Goal: Task Accomplishment & Management: Manage account settings

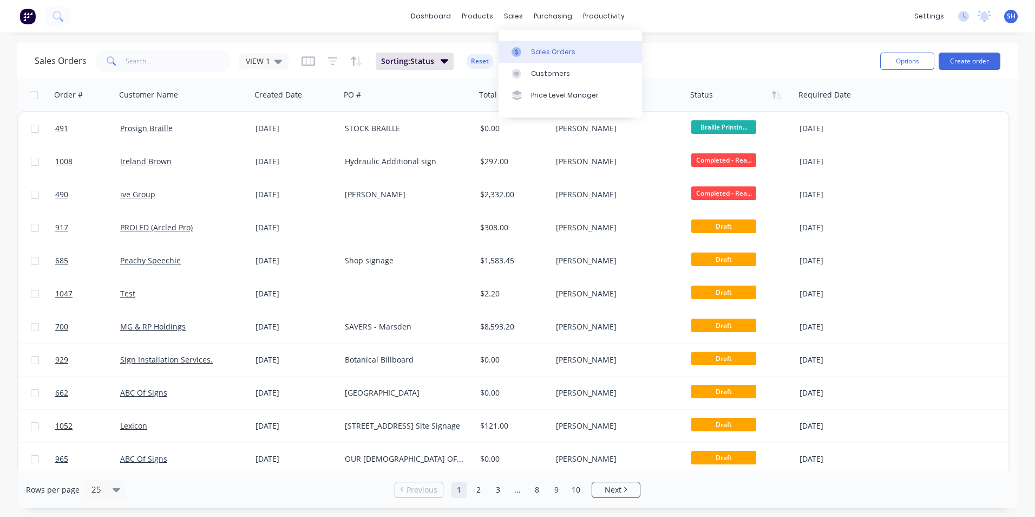
click at [536, 53] on div "Sales Orders" at bounding box center [553, 52] width 44 height 10
click at [180, 61] on input "text" at bounding box center [179, 61] width 106 height 22
type input "SIGN MAN"
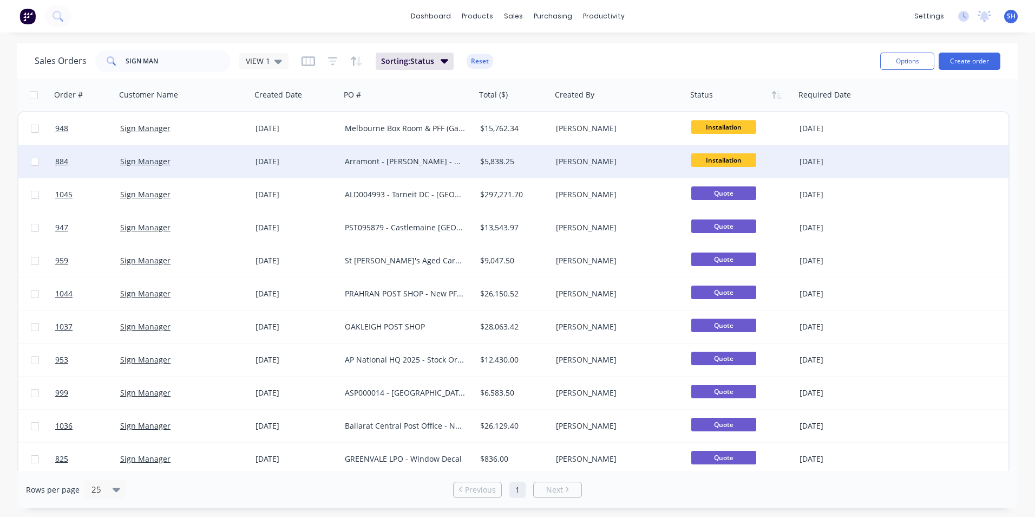
click at [410, 164] on div "Arramont - [PERSON_NAME] - New Store Signage Externally" at bounding box center [405, 161] width 120 height 11
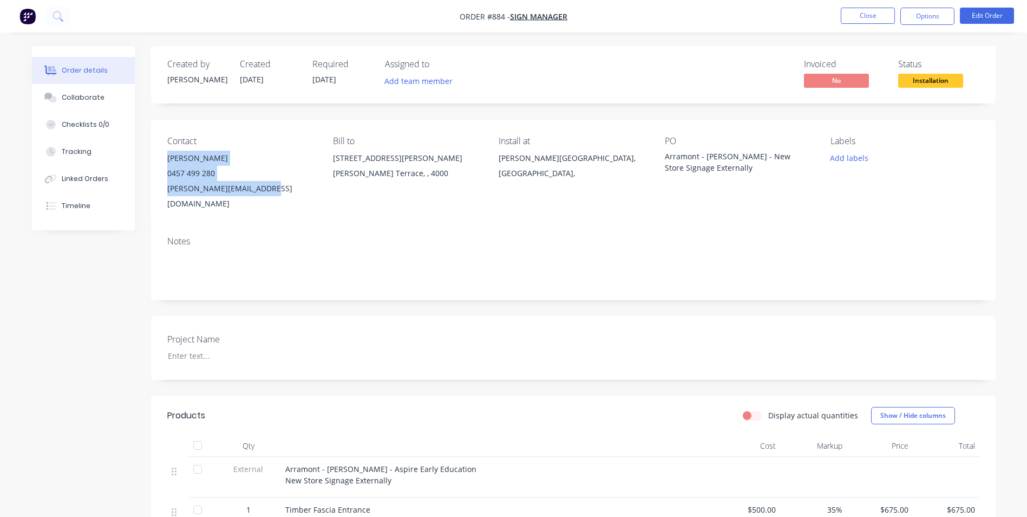
drag, startPoint x: 237, startPoint y: 185, endPoint x: 165, endPoint y: 164, distance: 74.7
click at [165, 164] on div "Contact [PERSON_NAME] [PHONE_NUMBER] [EMAIL_ADDRESS][DOMAIN_NAME] Bill to [STRE…" at bounding box center [573, 174] width 845 height 108
copy div "[PERSON_NAME] 0457 499 280 [EMAIL_ADDRESS][DOMAIN_NAME]"
click at [935, 13] on button "Options" at bounding box center [927, 16] width 54 height 17
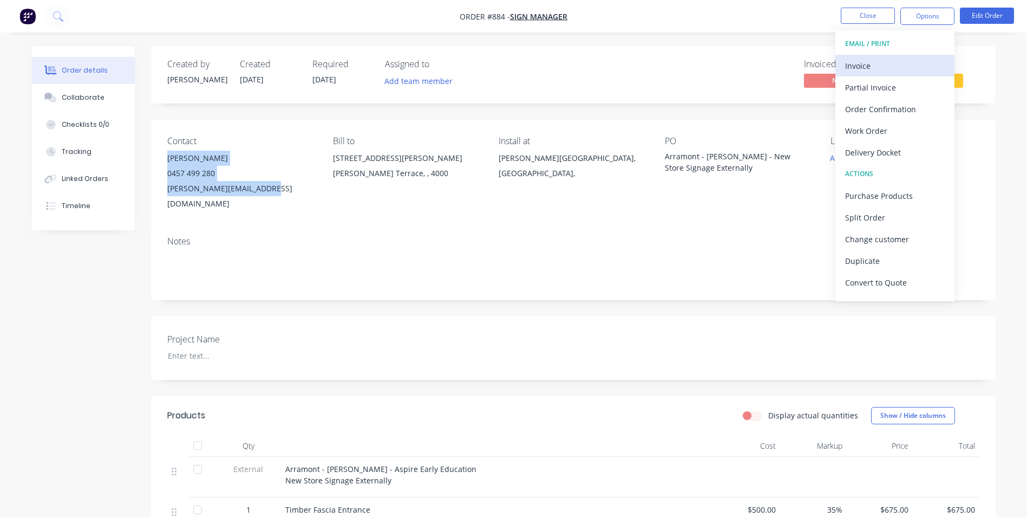
click at [910, 60] on div "Invoice" at bounding box center [895, 66] width 100 height 16
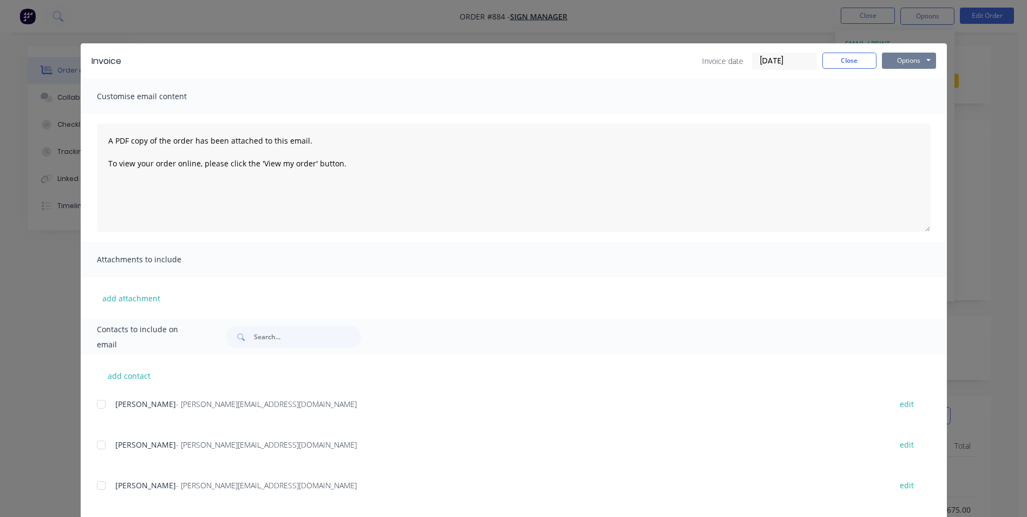
click at [910, 59] on button "Options" at bounding box center [909, 61] width 54 height 16
click at [886, 94] on button "Print" at bounding box center [916, 98] width 69 height 18
click at [834, 60] on button "Close" at bounding box center [849, 61] width 54 height 16
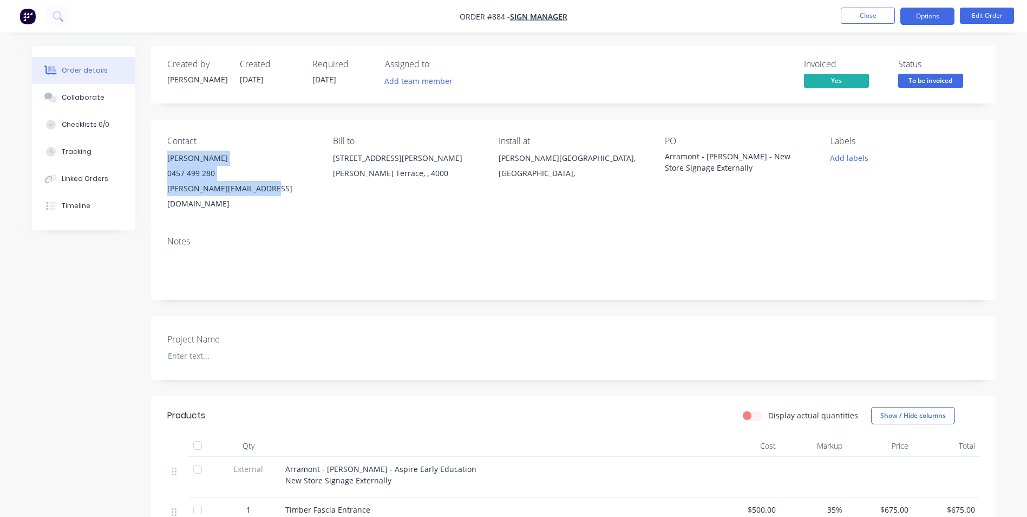
click at [928, 18] on button "Options" at bounding box center [927, 16] width 54 height 17
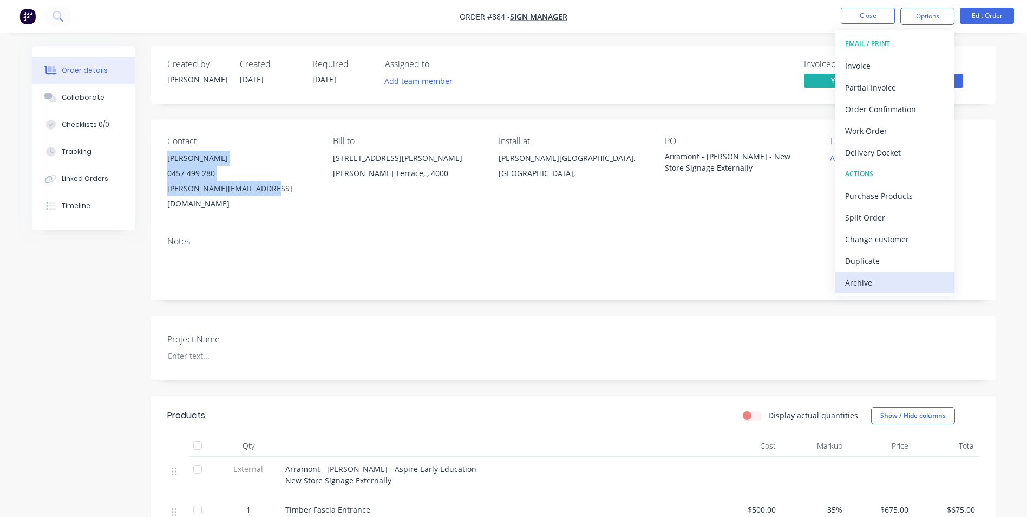
click at [921, 286] on div "Archive" at bounding box center [895, 283] width 100 height 16
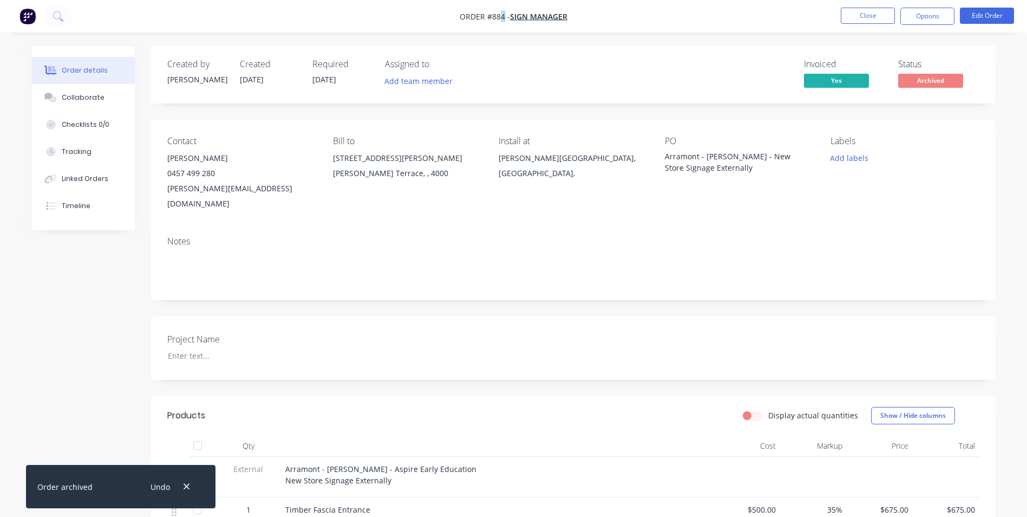
click at [504, 16] on span "Order #884 -" at bounding box center [485, 16] width 50 height 10
drag, startPoint x: 504, startPoint y: 16, endPoint x: 493, endPoint y: 15, distance: 11.0
click at [501, 15] on span "Order #884 -" at bounding box center [485, 16] width 50 height 10
drag, startPoint x: 485, startPoint y: 15, endPoint x: 503, endPoint y: 22, distance: 19.0
click at [503, 22] on span "Order #884 - Sign Manager" at bounding box center [514, 16] width 108 height 11
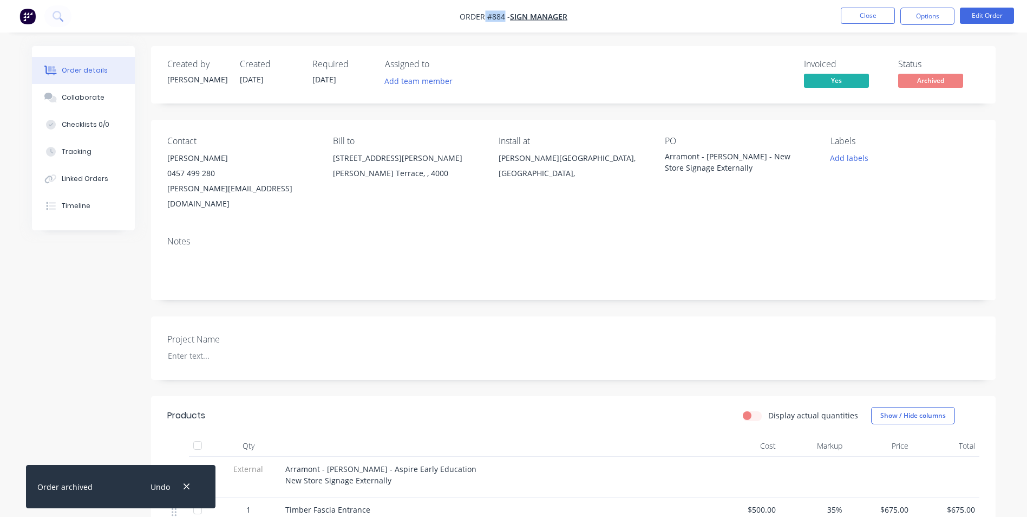
copy span "#884"
click at [871, 15] on button "Close" at bounding box center [868, 16] width 54 height 16
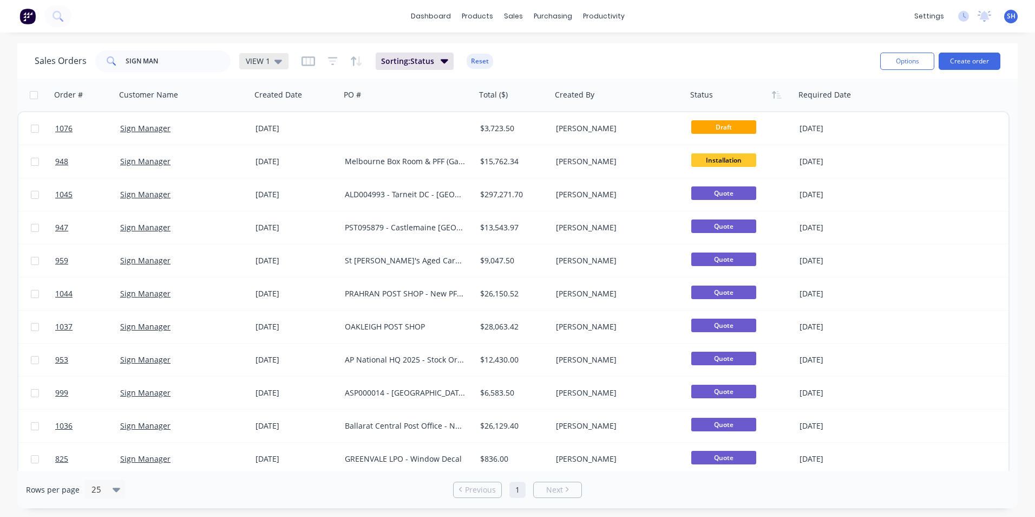
click at [265, 65] on span "VIEW 1" at bounding box center [258, 60] width 24 height 11
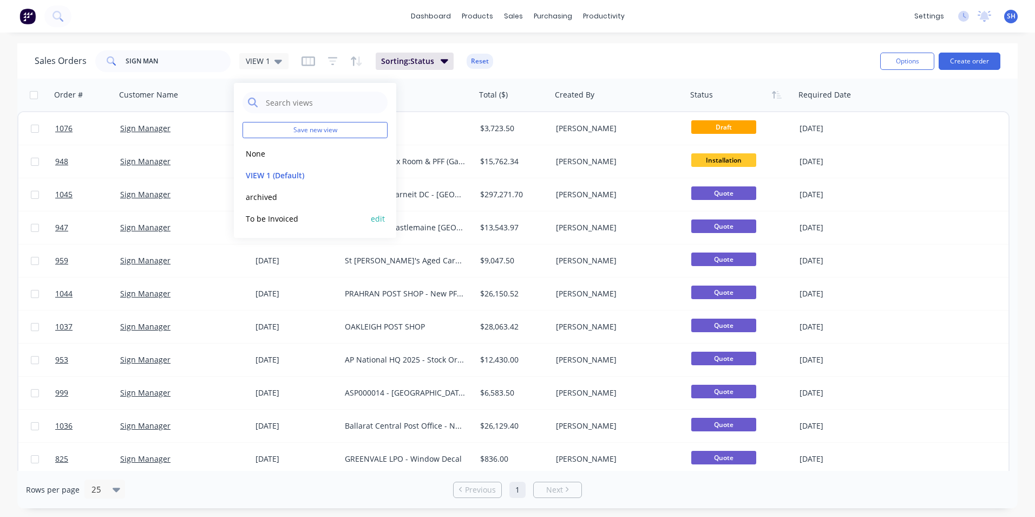
click at [264, 216] on button "To be Invoiced" at bounding box center [304, 218] width 123 height 12
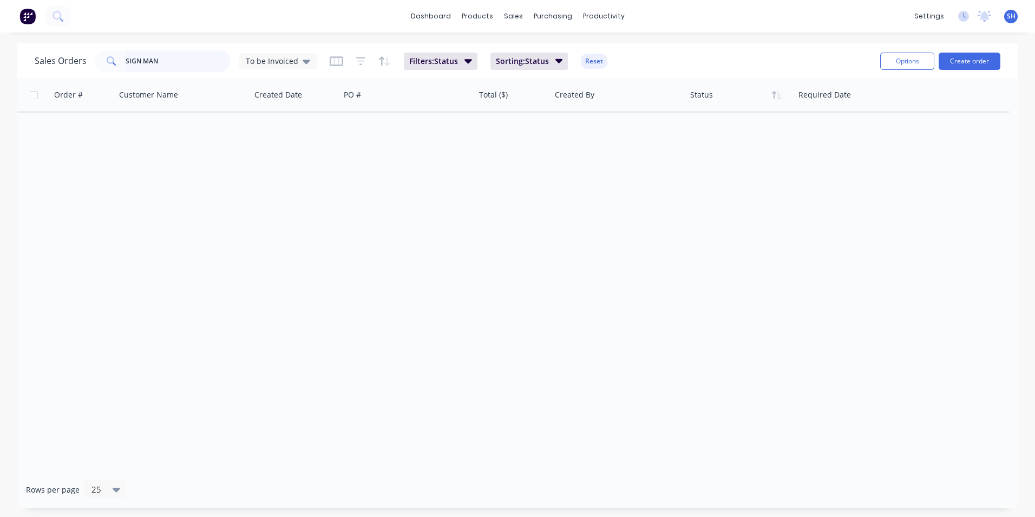
click at [174, 55] on input "SIGN MAN" at bounding box center [179, 61] width 106 height 22
drag, startPoint x: 180, startPoint y: 56, endPoint x: 41, endPoint y: 56, distance: 139.2
click at [41, 56] on div "Sales Orders SIGN MAN To be Invoiced" at bounding box center [176, 61] width 282 height 22
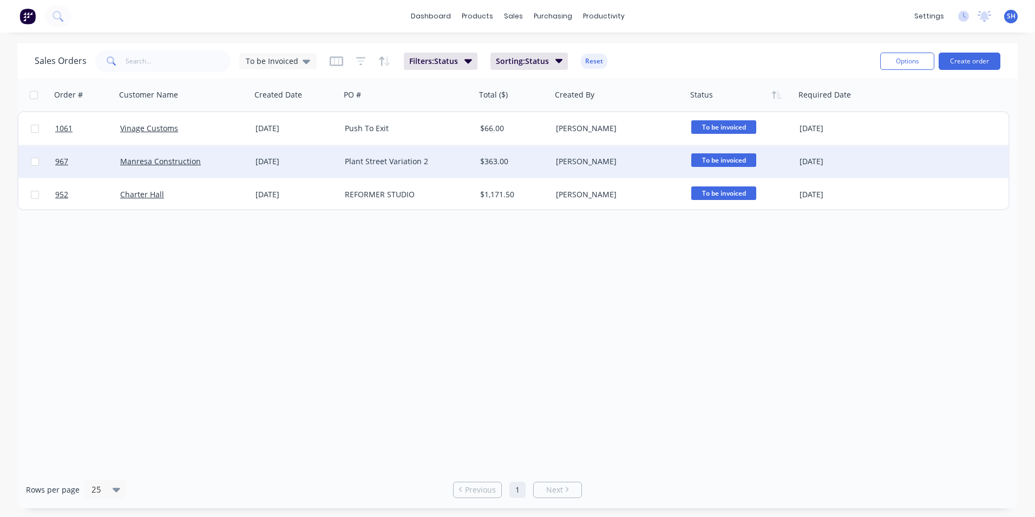
click at [545, 161] on div "$363.00" at bounding box center [513, 161] width 67 height 11
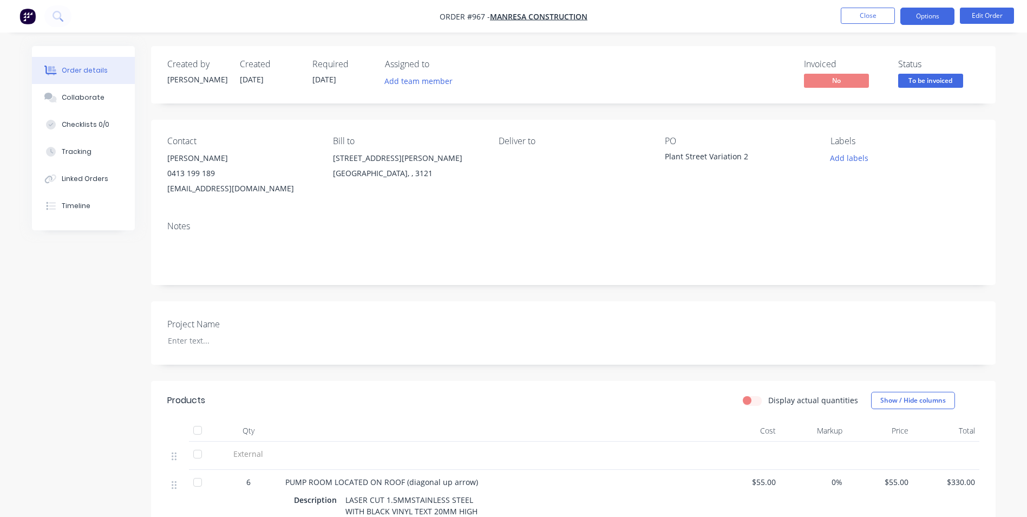
click at [911, 13] on button "Options" at bounding box center [927, 16] width 54 height 17
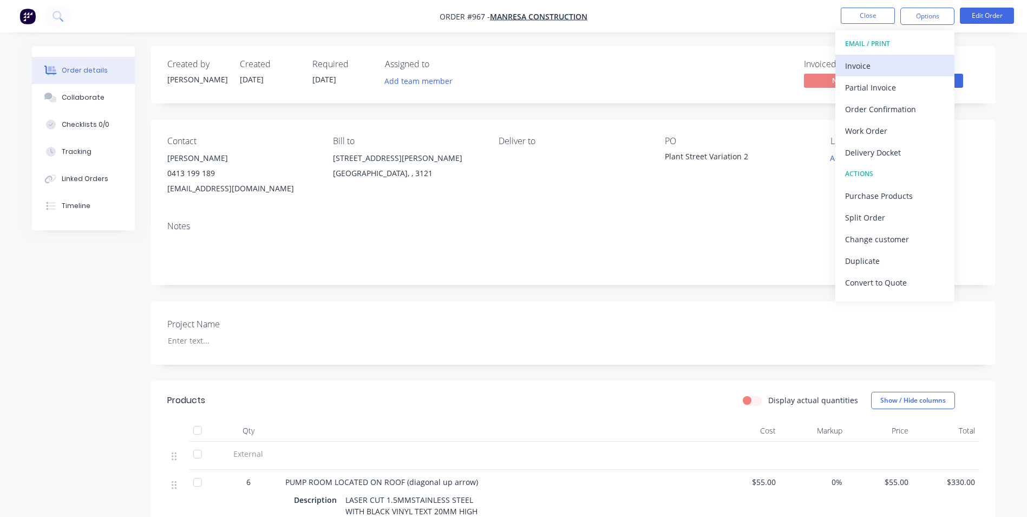
click at [884, 62] on div "Invoice" at bounding box center [895, 66] width 100 height 16
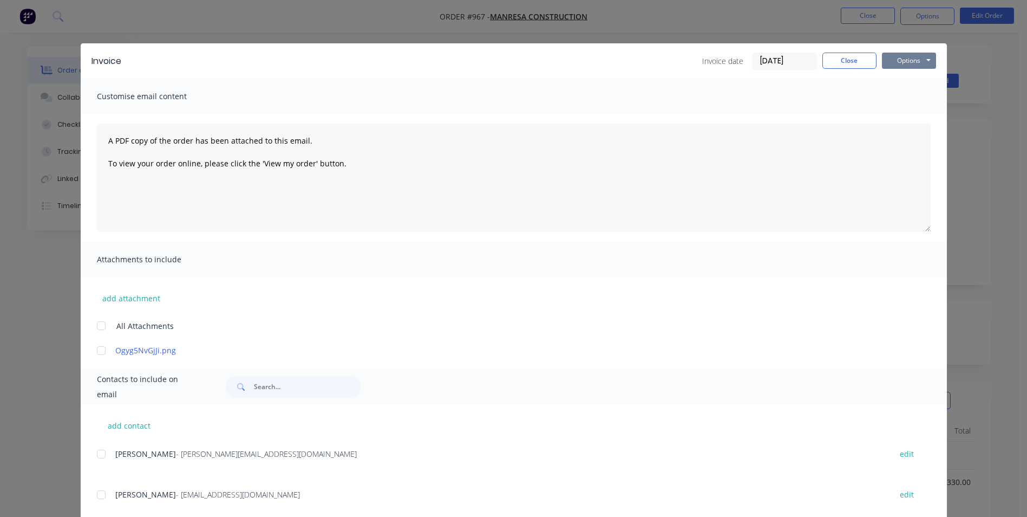
click at [890, 55] on button "Options" at bounding box center [909, 61] width 54 height 16
click at [909, 94] on button "Print" at bounding box center [916, 98] width 69 height 18
click at [824, 63] on button "Close" at bounding box center [849, 61] width 54 height 16
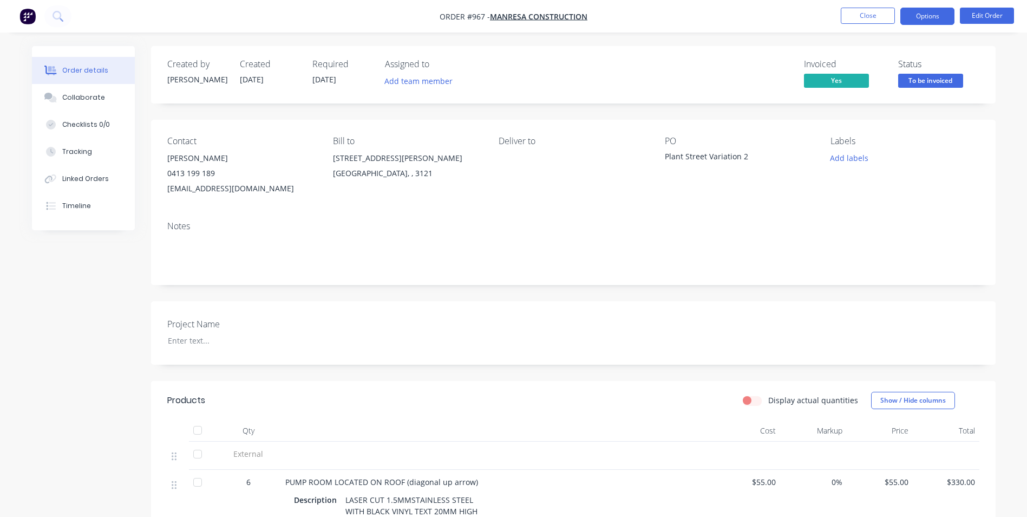
click at [932, 16] on button "Options" at bounding box center [927, 16] width 54 height 17
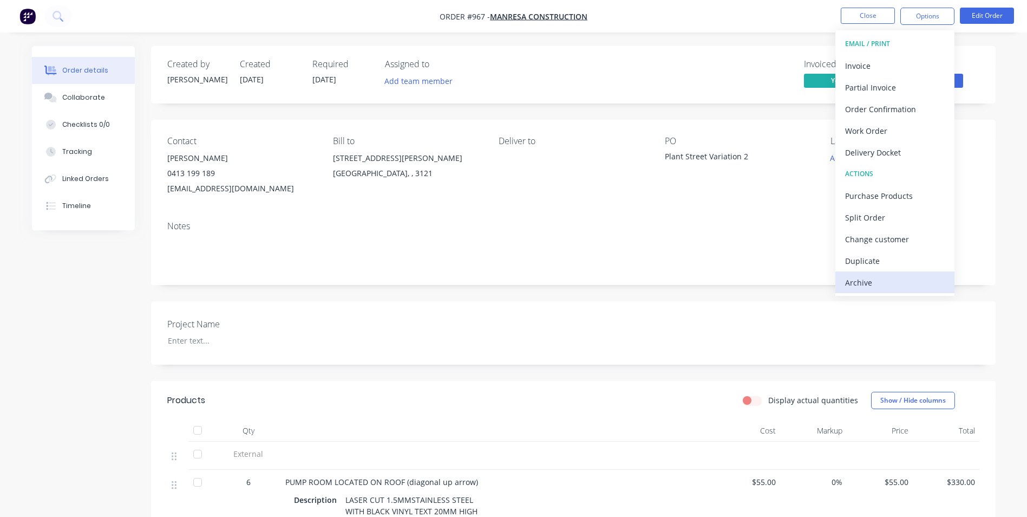
click at [910, 278] on div "Archive" at bounding box center [895, 283] width 100 height 16
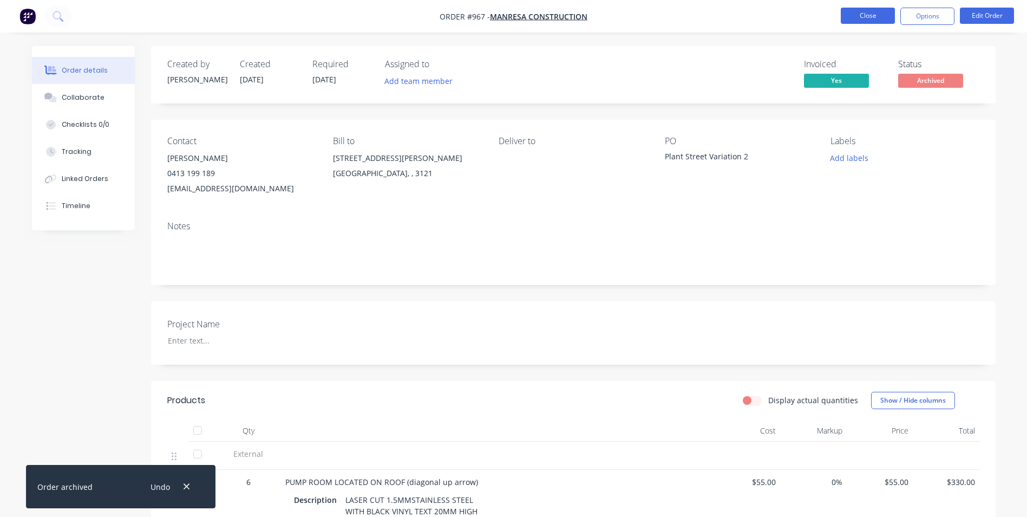
click at [876, 15] on button "Close" at bounding box center [868, 16] width 54 height 16
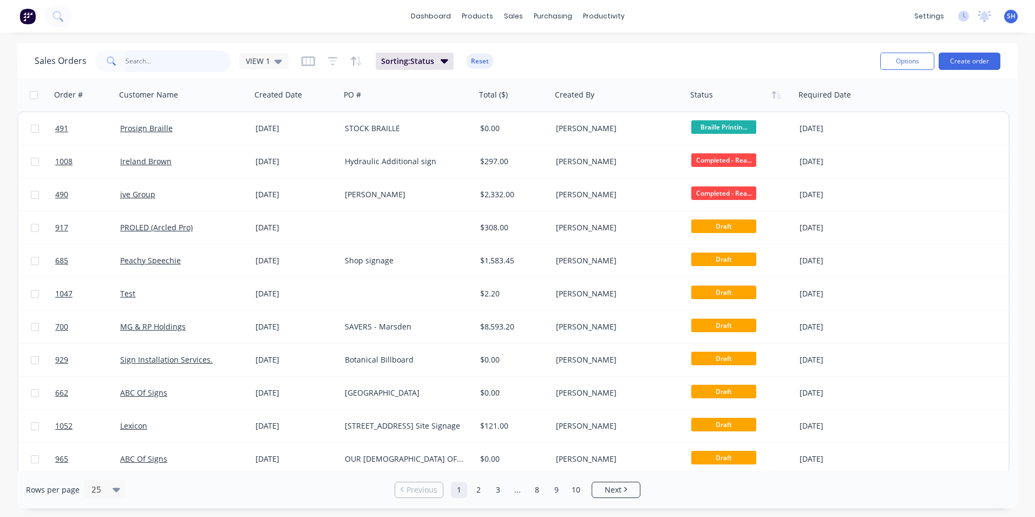
click at [169, 60] on input "text" at bounding box center [179, 61] width 106 height 22
type input "plant"
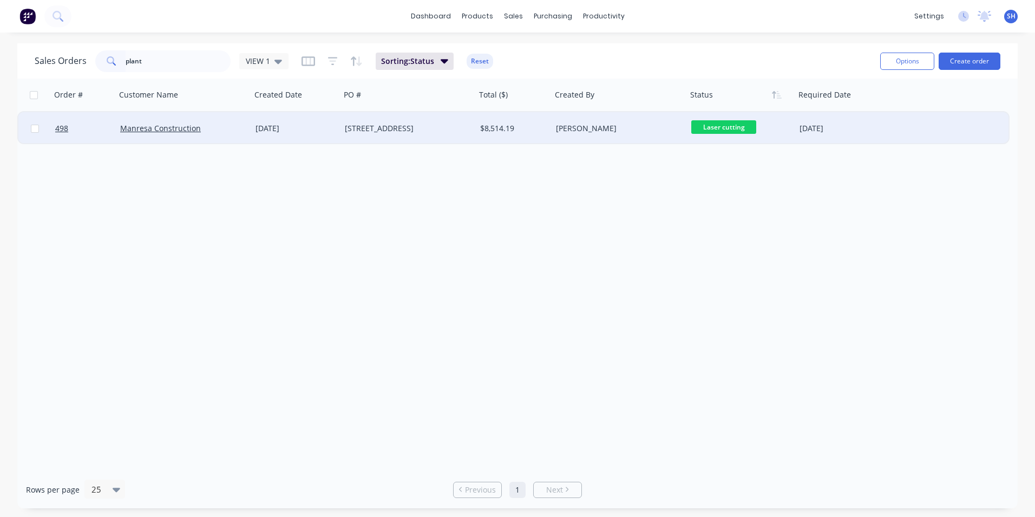
click at [352, 131] on div "[STREET_ADDRESS]" at bounding box center [405, 128] width 120 height 11
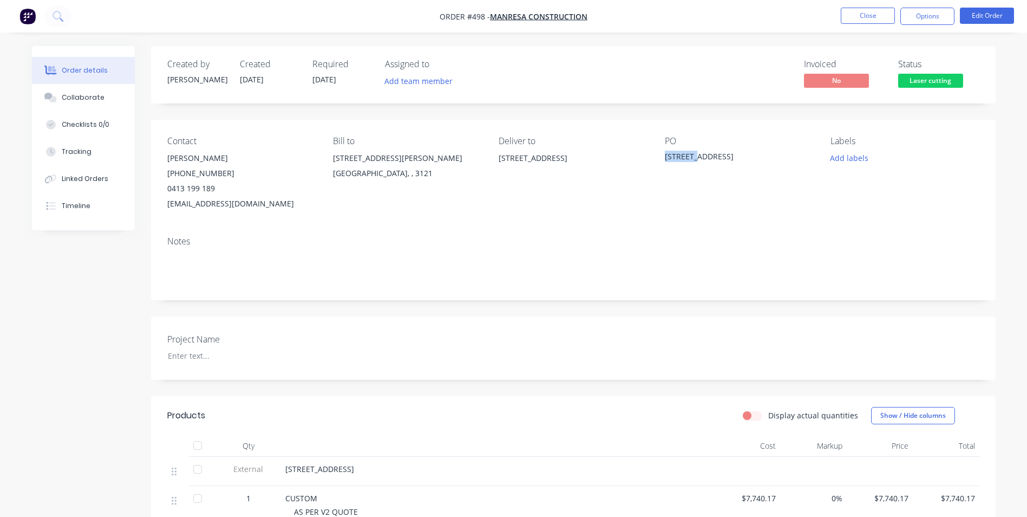
drag, startPoint x: 664, startPoint y: 155, endPoint x: 704, endPoint y: 154, distance: 40.1
click at [704, 154] on div "Contact [PERSON_NAME] [PHONE_NUMBER] [EMAIL_ADDRESS][DOMAIN_NAME] Bill to [STRE…" at bounding box center [573, 174] width 845 height 108
copy div "4037.050"
drag, startPoint x: 484, startPoint y: 16, endPoint x: 467, endPoint y: 16, distance: 17.3
click at [467, 16] on span "Order #498 -" at bounding box center [465, 16] width 50 height 10
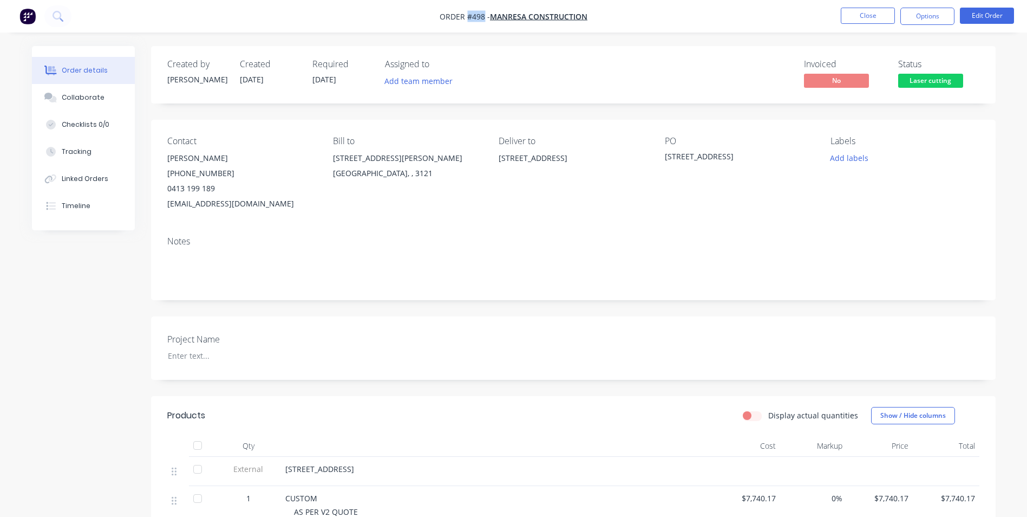
copy span "#498"
drag, startPoint x: 664, startPoint y: 155, endPoint x: 737, endPoint y: 168, distance: 73.8
click at [737, 166] on div "[STREET_ADDRESS]" at bounding box center [732, 158] width 135 height 15
copy div "[STREET_ADDRESS]"
drag, startPoint x: 130, startPoint y: 324, endPoint x: 225, endPoint y: 328, distance: 94.9
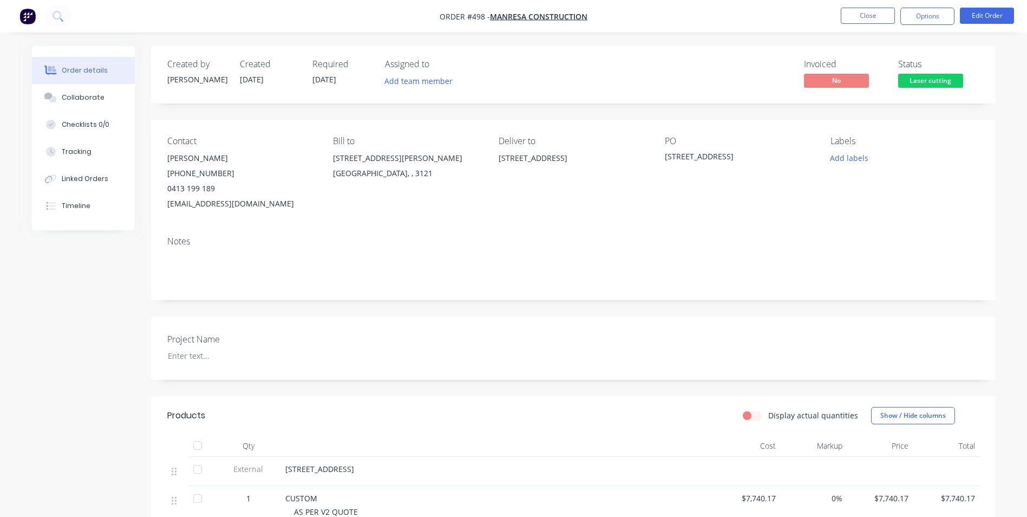
click at [130, 324] on div "Created by [PERSON_NAME] Created [DATE] Required [DATE] Assigned to Add team me…" at bounding box center [514, 382] width 964 height 673
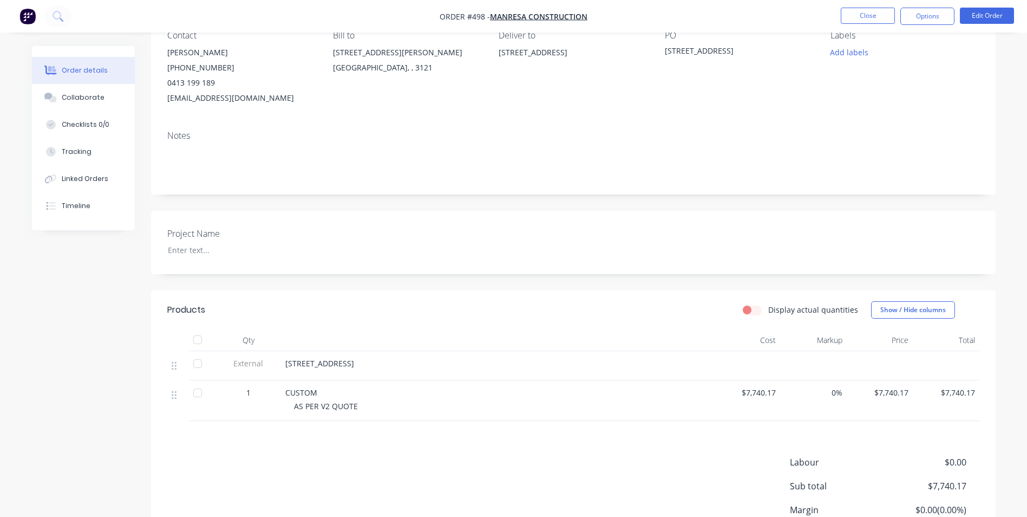
scroll to position [108, 0]
click at [924, 14] on button "Options" at bounding box center [927, 16] width 54 height 17
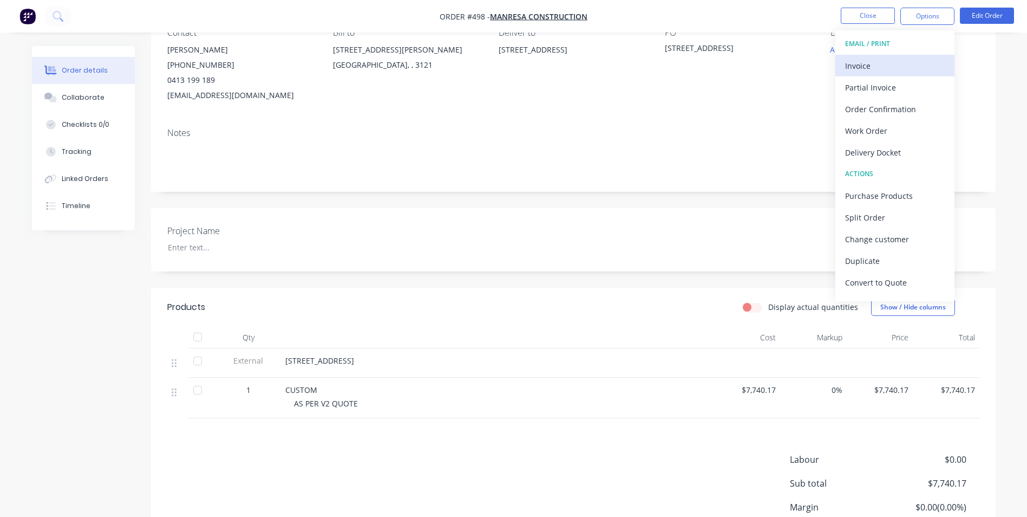
click at [887, 66] on div "Invoice" at bounding box center [895, 66] width 100 height 16
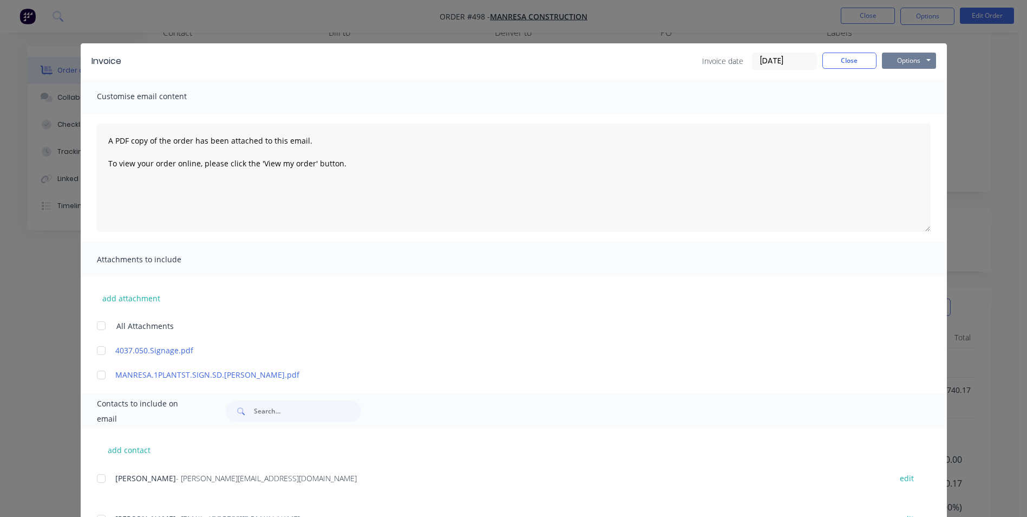
click at [912, 59] on button "Options" at bounding box center [909, 61] width 54 height 16
click at [913, 101] on button "Print" at bounding box center [916, 98] width 69 height 18
click at [847, 60] on button "Close" at bounding box center [849, 61] width 54 height 16
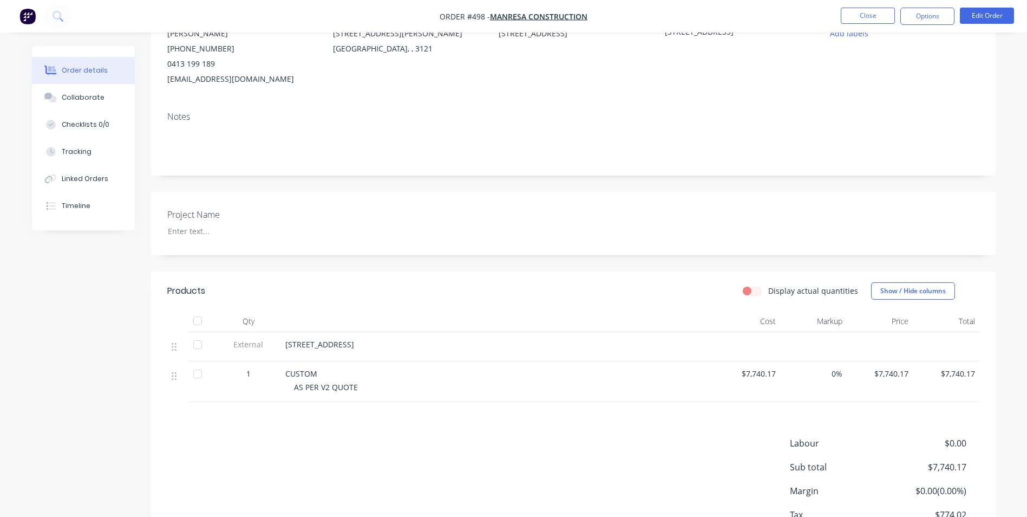
scroll to position [0, 0]
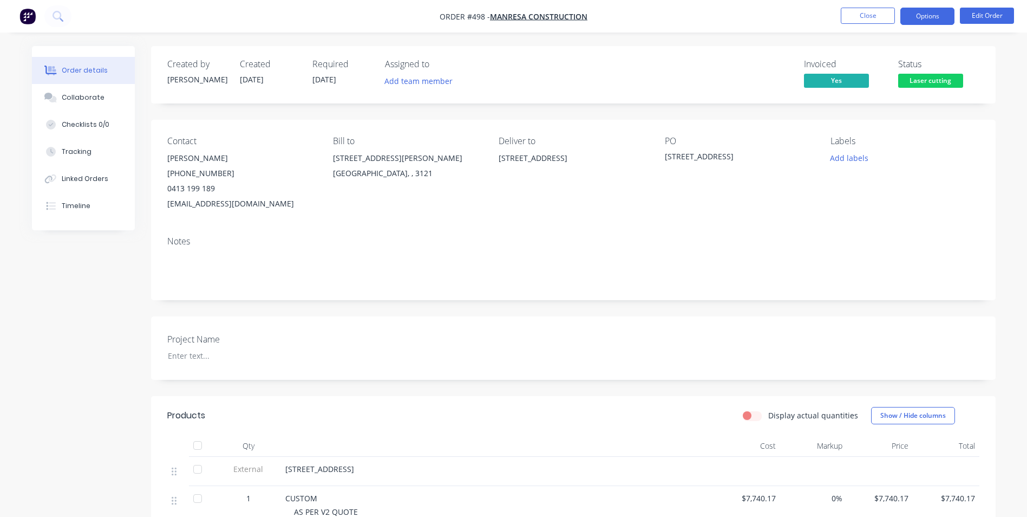
click at [925, 22] on button "Options" at bounding box center [927, 16] width 54 height 17
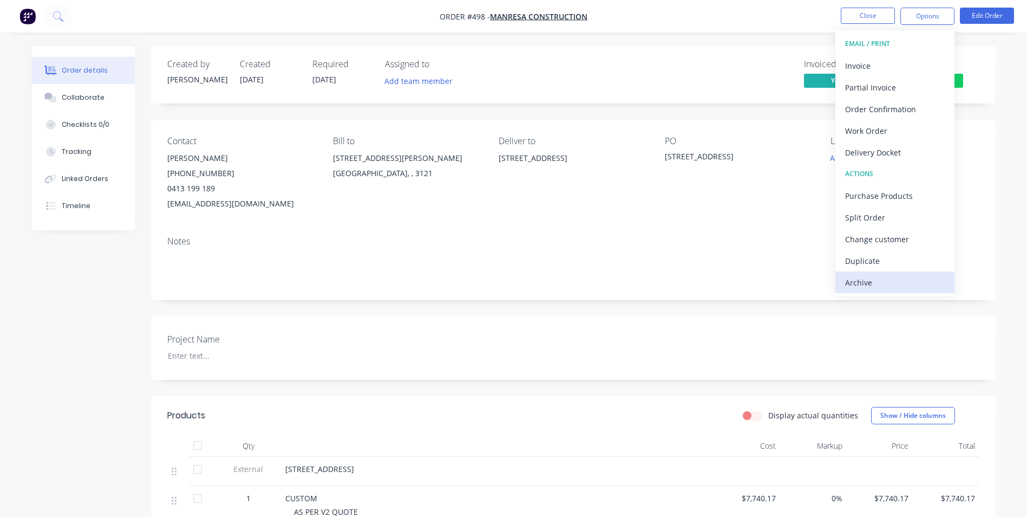
click at [897, 285] on div "Archive" at bounding box center [895, 283] width 100 height 16
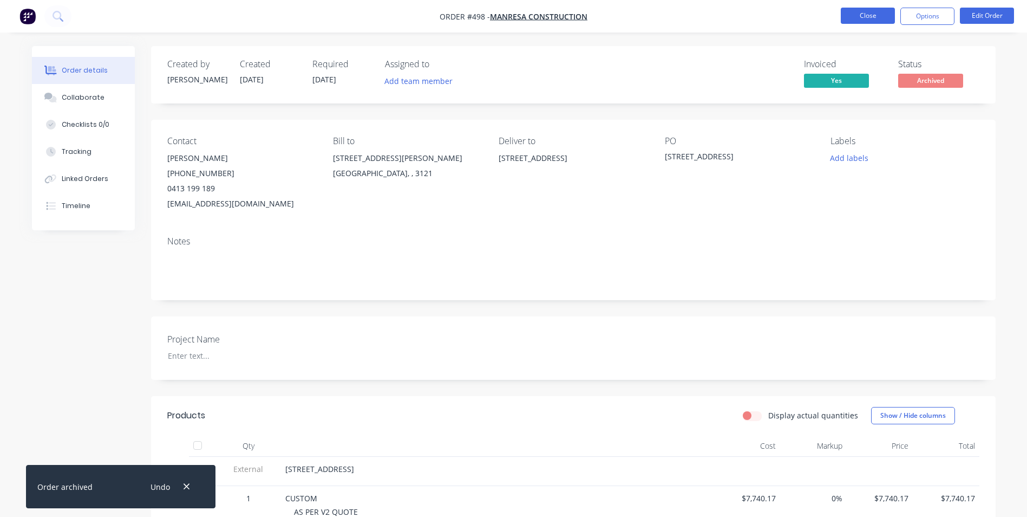
click at [858, 21] on button "Close" at bounding box center [868, 16] width 54 height 16
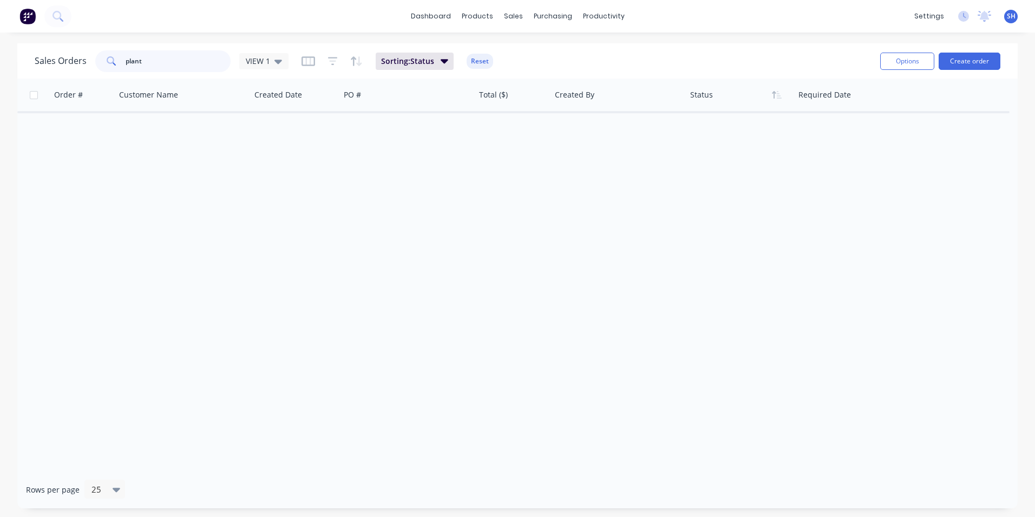
drag, startPoint x: 166, startPoint y: 68, endPoint x: 90, endPoint y: 62, distance: 76.0
click at [90, 62] on div "Sales Orders plant VIEW 1" at bounding box center [162, 61] width 254 height 22
click at [330, 288] on div "Order # Customer Name Created Date PO # Total ($) Created By Status Required Da…" at bounding box center [517, 275] width 1001 height 392
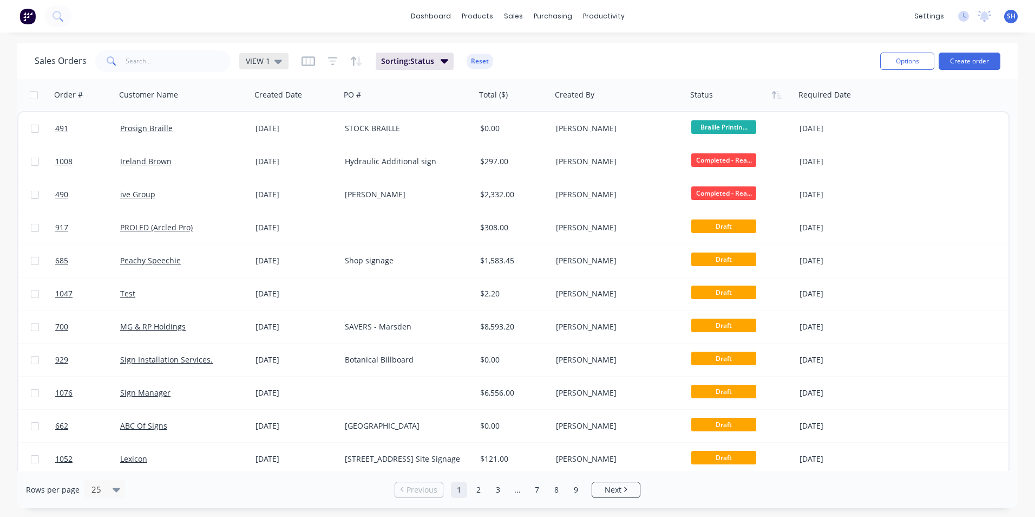
click at [277, 63] on icon at bounding box center [279, 62] width 8 height 4
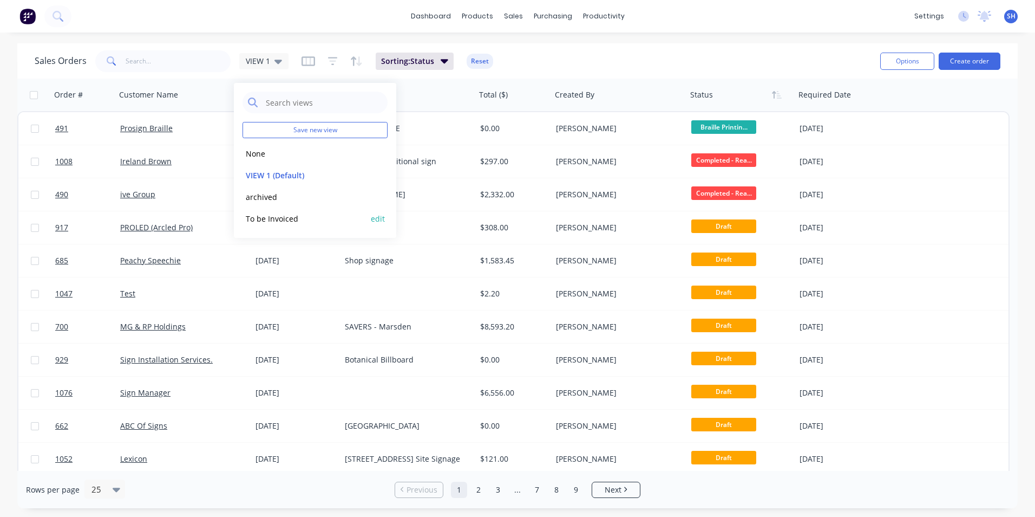
click at [278, 221] on button "To be Invoiced" at bounding box center [304, 218] width 123 height 12
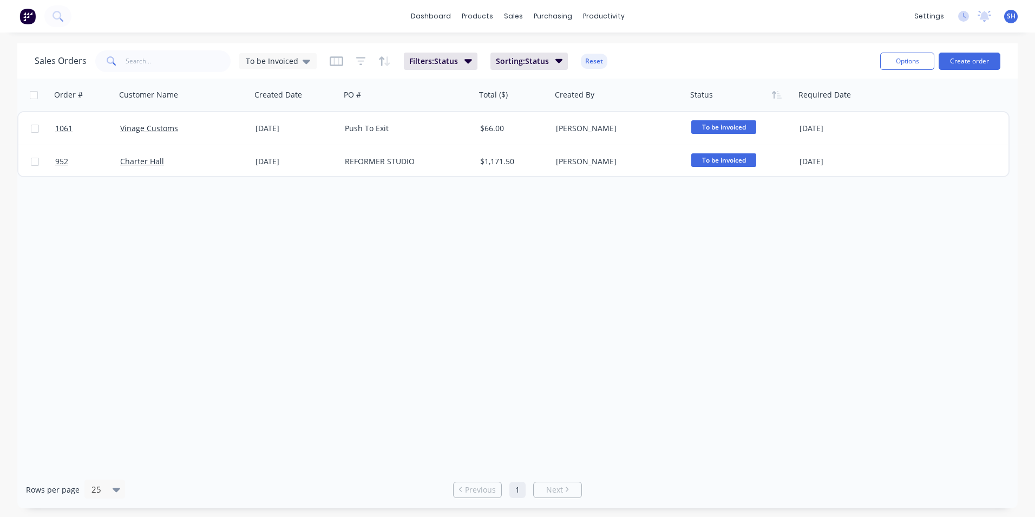
click at [278, 221] on div "Order # Customer Name Created Date PO # Total ($) Created By Status Required Da…" at bounding box center [517, 275] width 1001 height 392
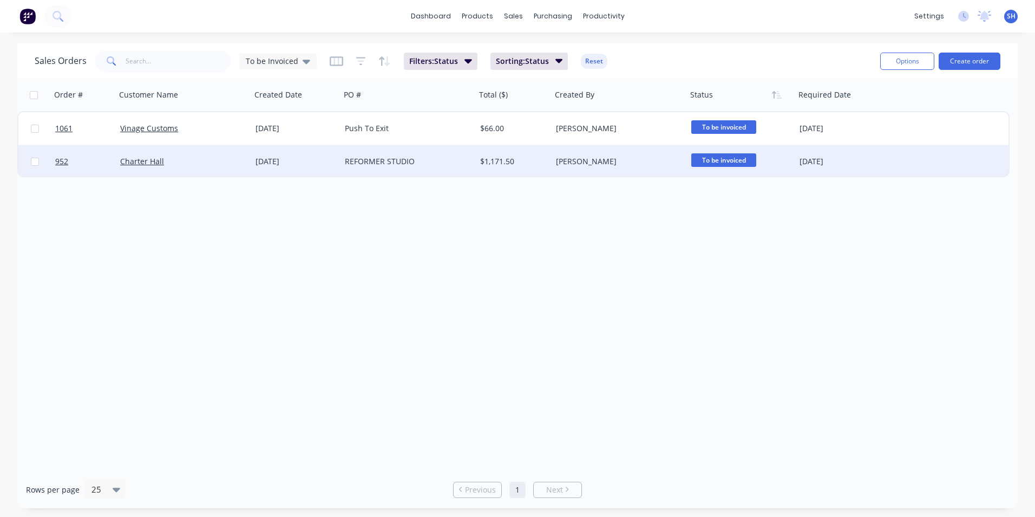
click at [331, 164] on div "[DATE]" at bounding box center [296, 161] width 81 height 11
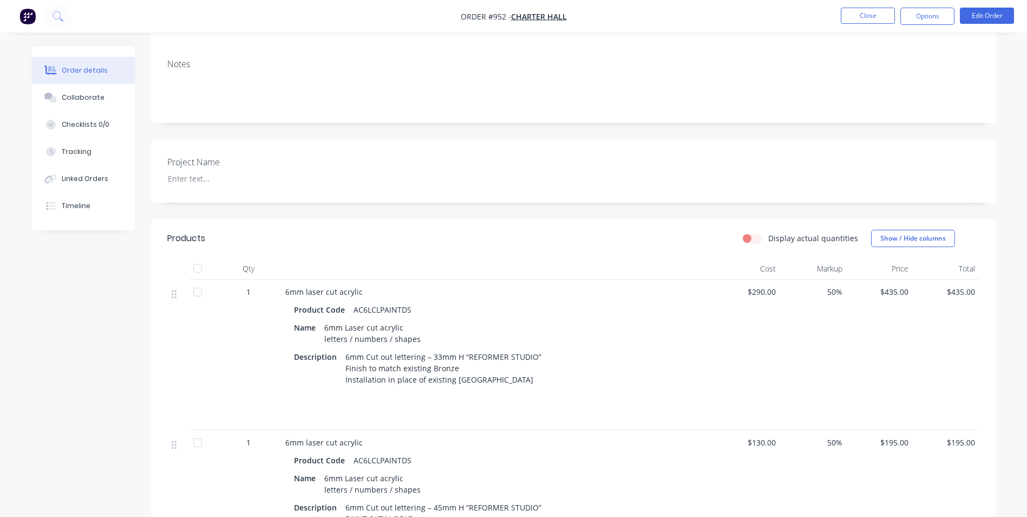
scroll to position [82, 0]
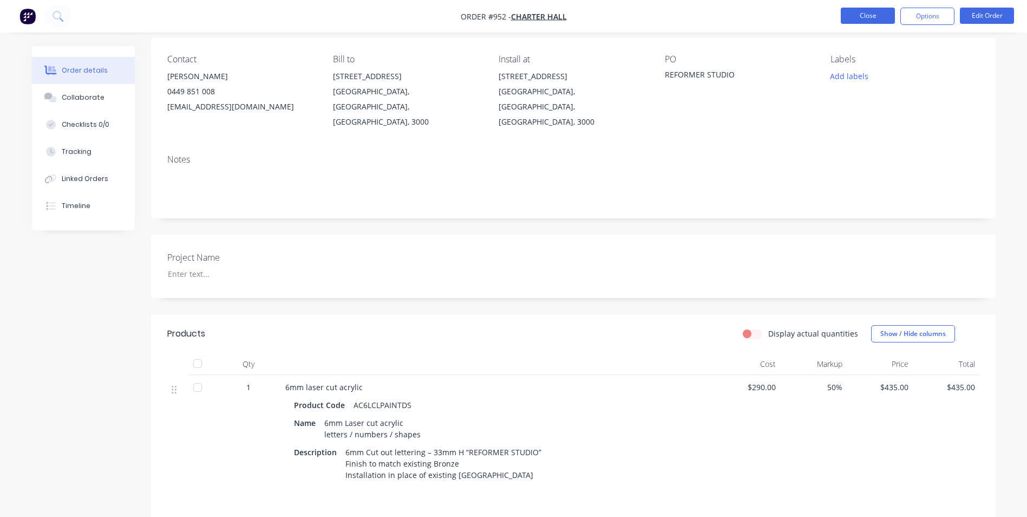
click at [867, 15] on button "Close" at bounding box center [868, 16] width 54 height 16
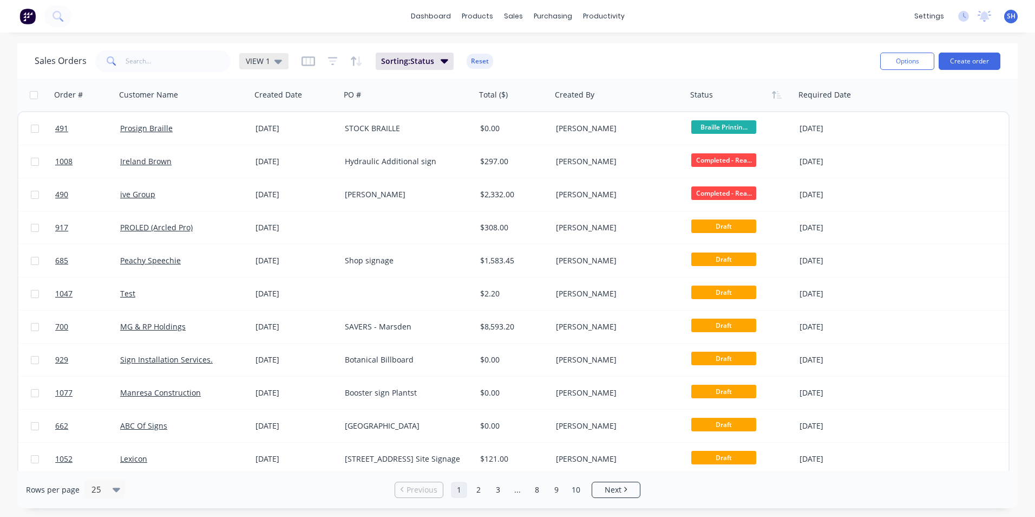
click at [259, 59] on span "VIEW 1" at bounding box center [258, 60] width 24 height 11
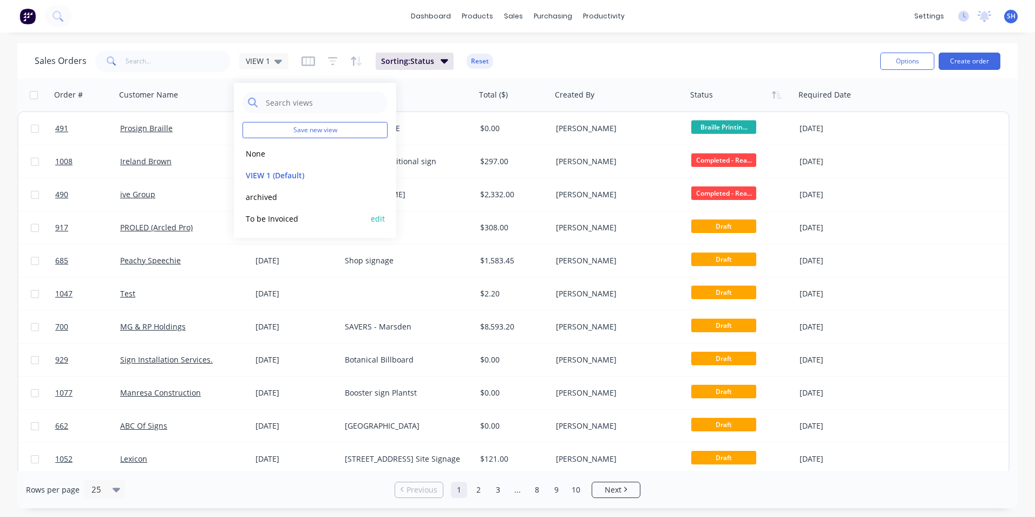
click at [285, 223] on button "To be Invoiced" at bounding box center [304, 218] width 123 height 12
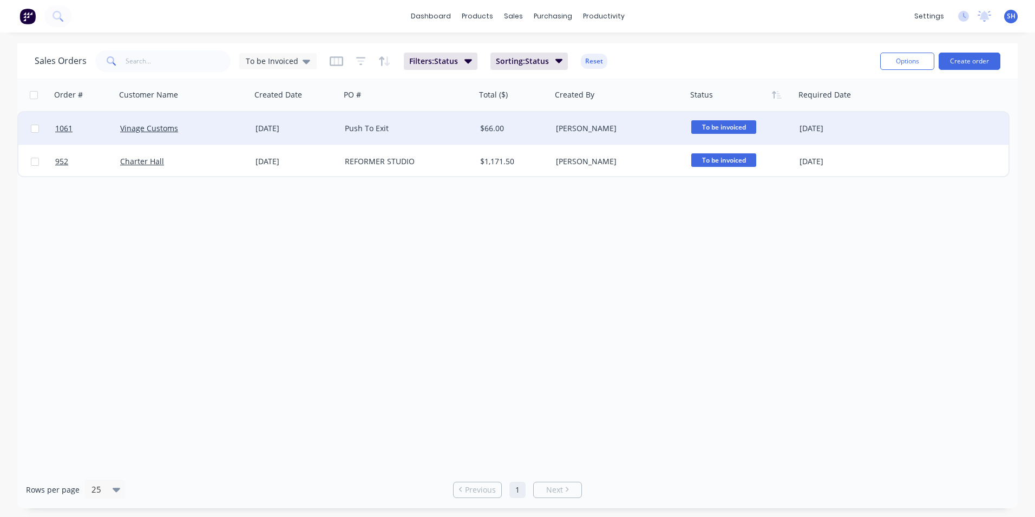
click at [289, 128] on div "[DATE]" at bounding box center [296, 128] width 81 height 11
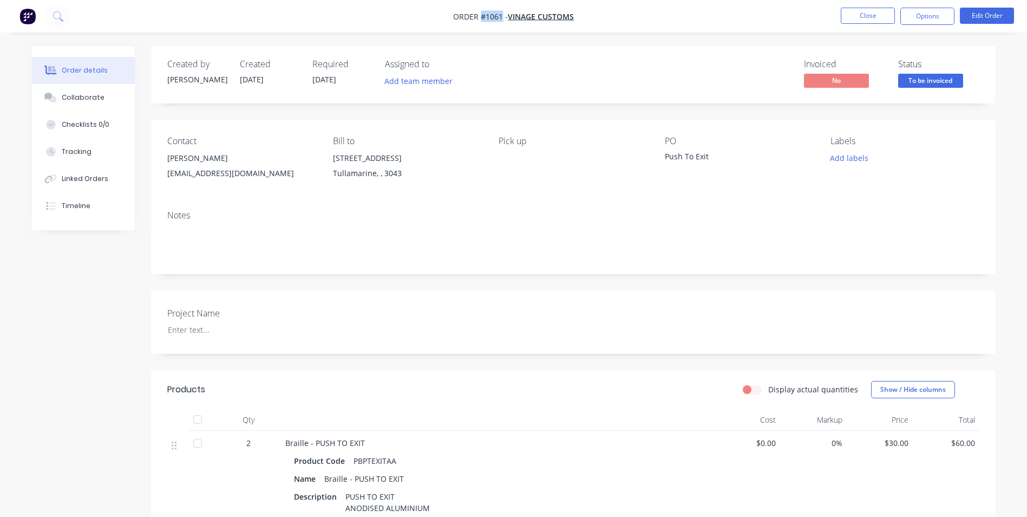
drag, startPoint x: 501, startPoint y: 16, endPoint x: 481, endPoint y: 19, distance: 20.2
click at [481, 19] on span "Order #1061 -" at bounding box center [480, 16] width 55 height 10
copy span "#1061"
drag, startPoint x: 714, startPoint y: 157, endPoint x: 660, endPoint y: 161, distance: 54.3
click at [660, 161] on div "Contact [PERSON_NAME] [EMAIL_ADDRESS][DOMAIN_NAME] Bill to [STREET_ADDRESS] Pic…" at bounding box center [573, 161] width 845 height 82
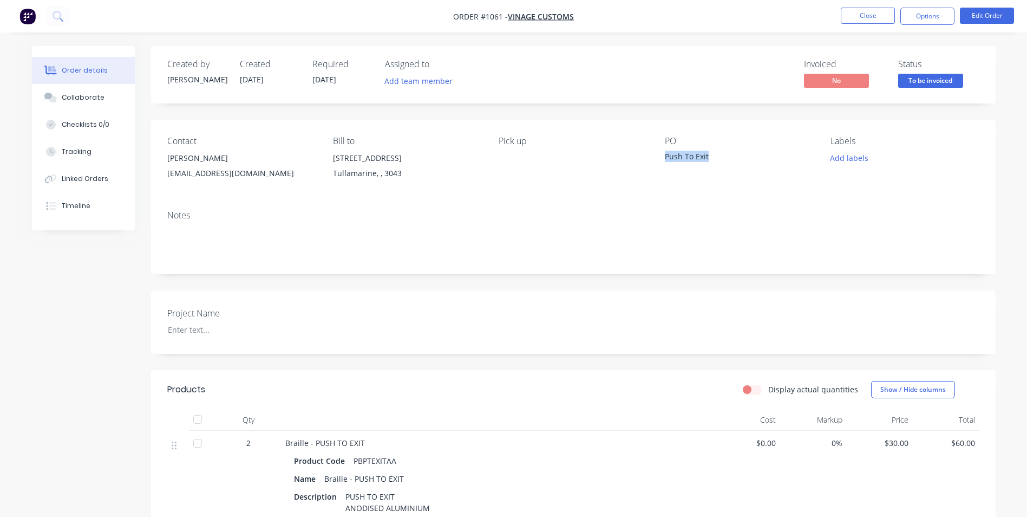
copy div "Push To Exit"
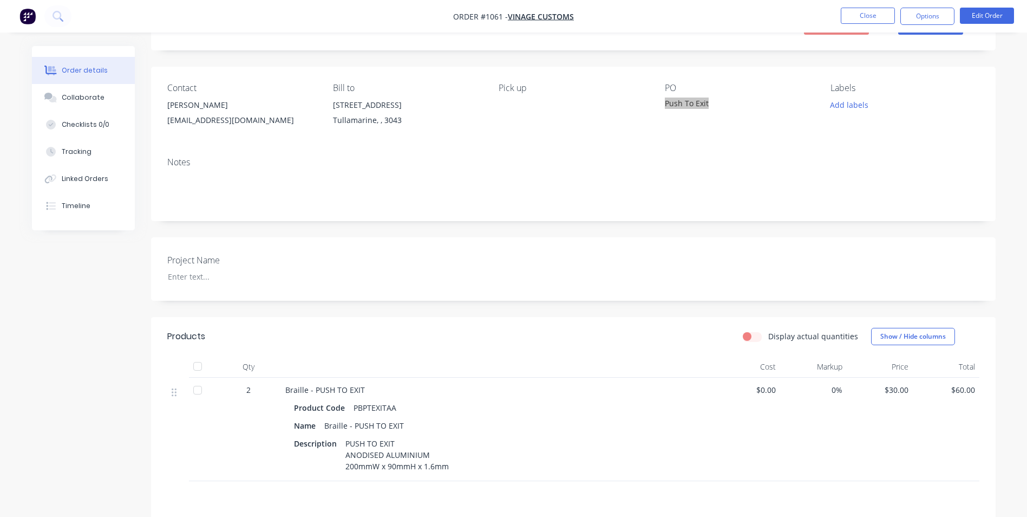
scroll to position [210, 0]
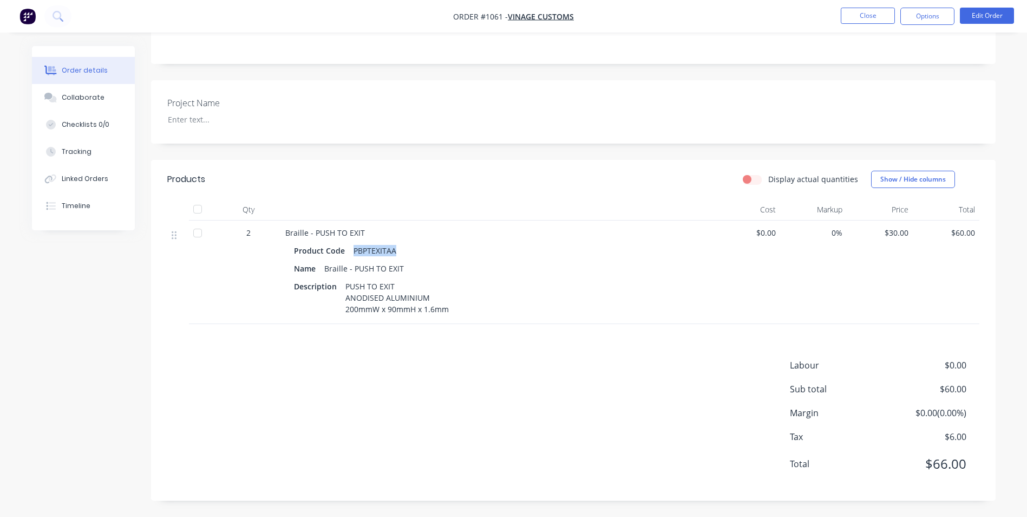
drag, startPoint x: 395, startPoint y: 251, endPoint x: 348, endPoint y: 252, distance: 47.1
click at [348, 252] on div "Product Code PBPTEXITAA" at bounding box center [497, 251] width 407 height 16
copy div "PBPTEXITAA"
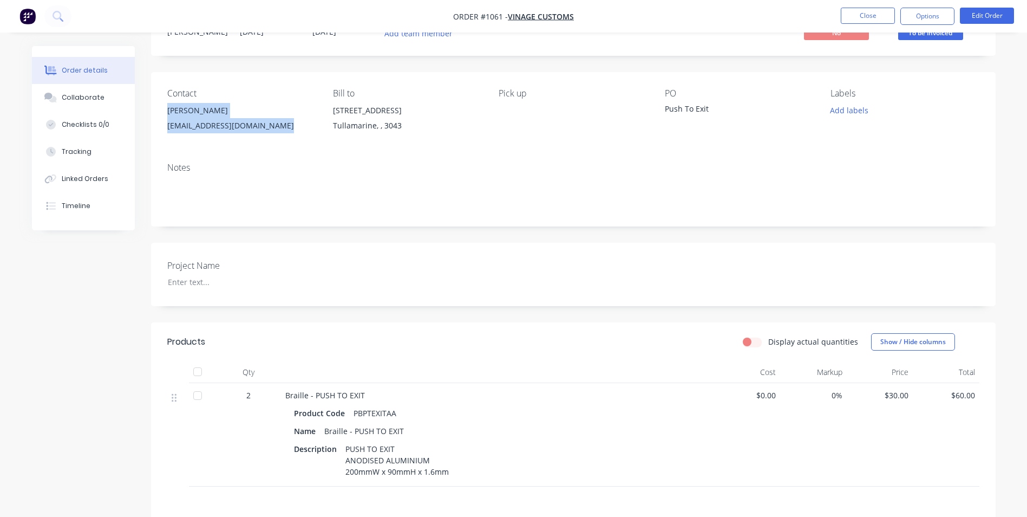
drag, startPoint x: 167, startPoint y: 108, endPoint x: 287, endPoint y: 153, distance: 127.6
click at [282, 127] on div "[PERSON_NAME] [EMAIL_ADDRESS][DOMAIN_NAME]" at bounding box center [241, 120] width 148 height 35
copy div "[PERSON_NAME] [EMAIL_ADDRESS][DOMAIN_NAME]"
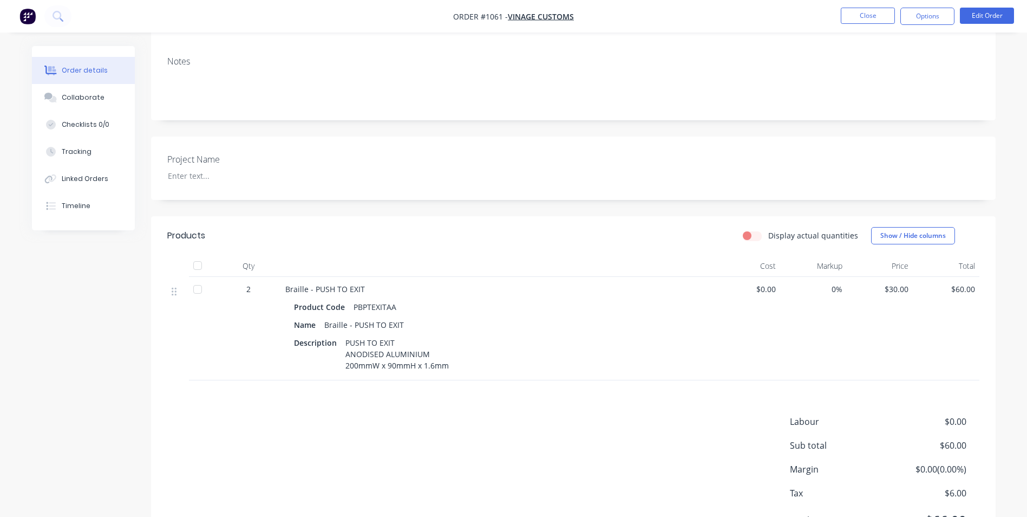
scroll to position [210, 0]
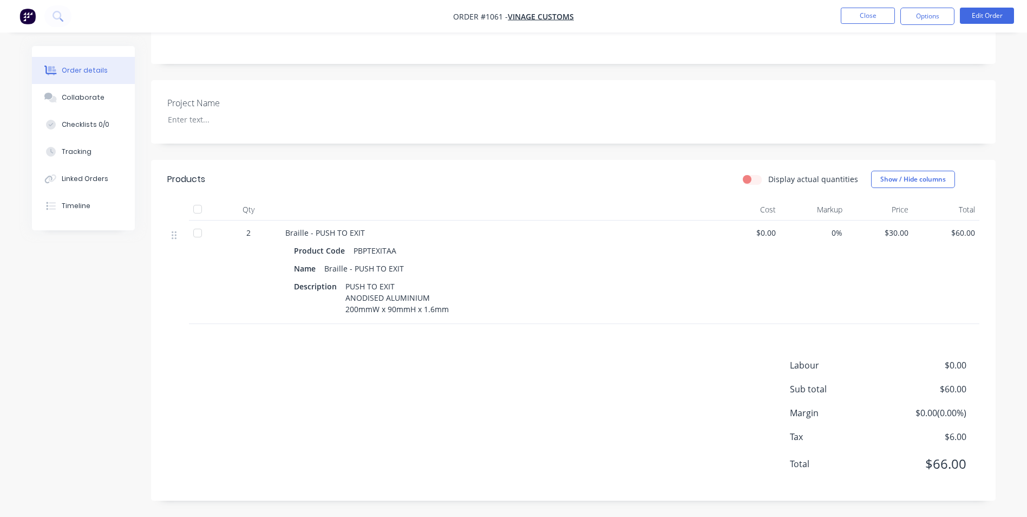
click at [920, 25] on nav "Order #1061 - Vinage Customs Close Options Edit Order" at bounding box center [513, 16] width 1027 height 32
click at [918, 19] on button "Options" at bounding box center [927, 16] width 54 height 17
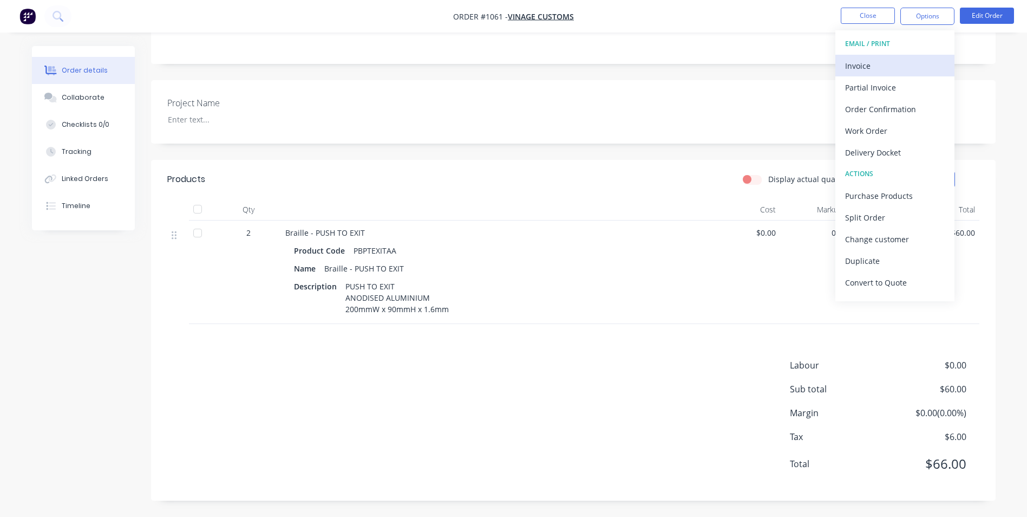
click at [871, 62] on div "Invoice" at bounding box center [895, 66] width 100 height 16
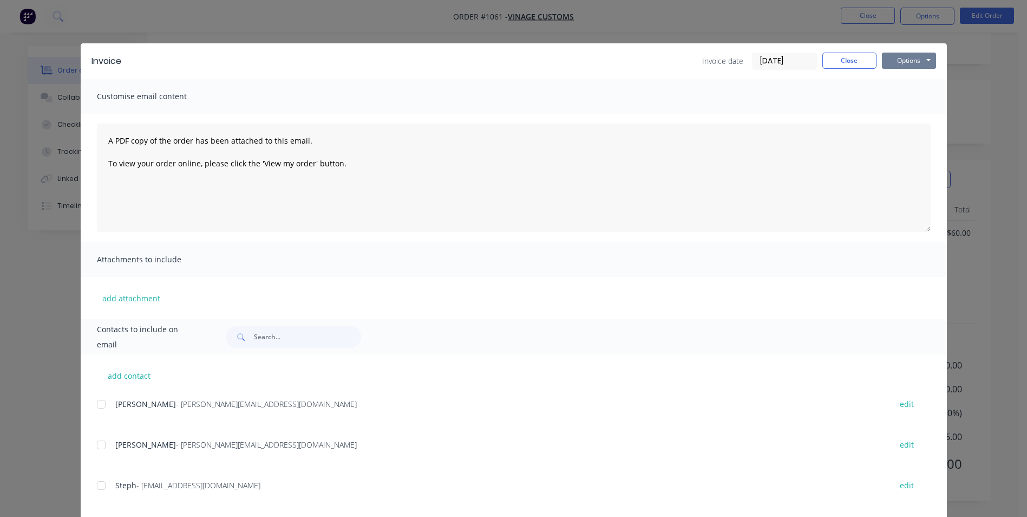
click at [906, 53] on button "Options" at bounding box center [909, 61] width 54 height 16
click at [919, 92] on button "Print" at bounding box center [916, 98] width 69 height 18
drag, startPoint x: 839, startPoint y: 66, endPoint x: 844, endPoint y: 62, distance: 6.5
click at [839, 66] on button "Close" at bounding box center [849, 61] width 54 height 16
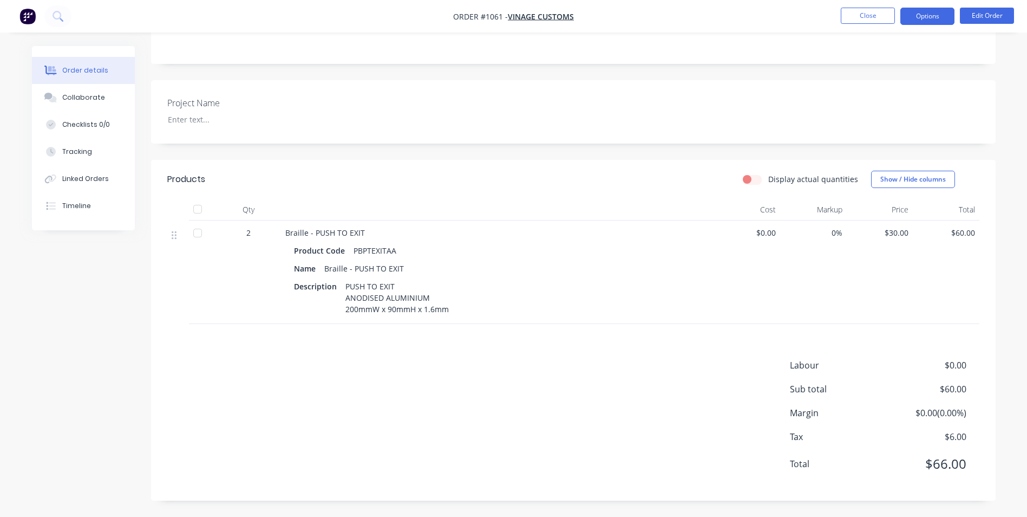
click at [925, 17] on button "Options" at bounding box center [927, 16] width 54 height 17
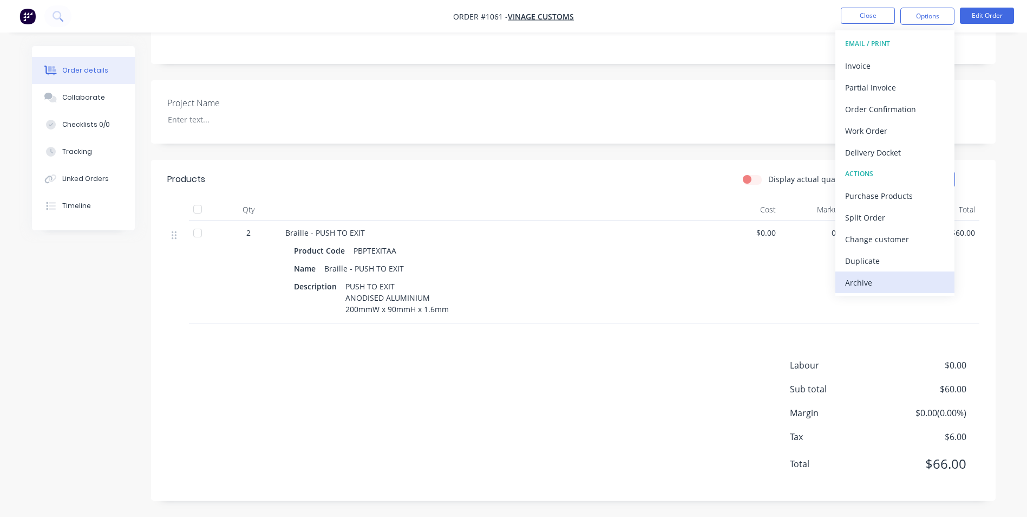
click at [885, 277] on div "Archive" at bounding box center [895, 283] width 100 height 16
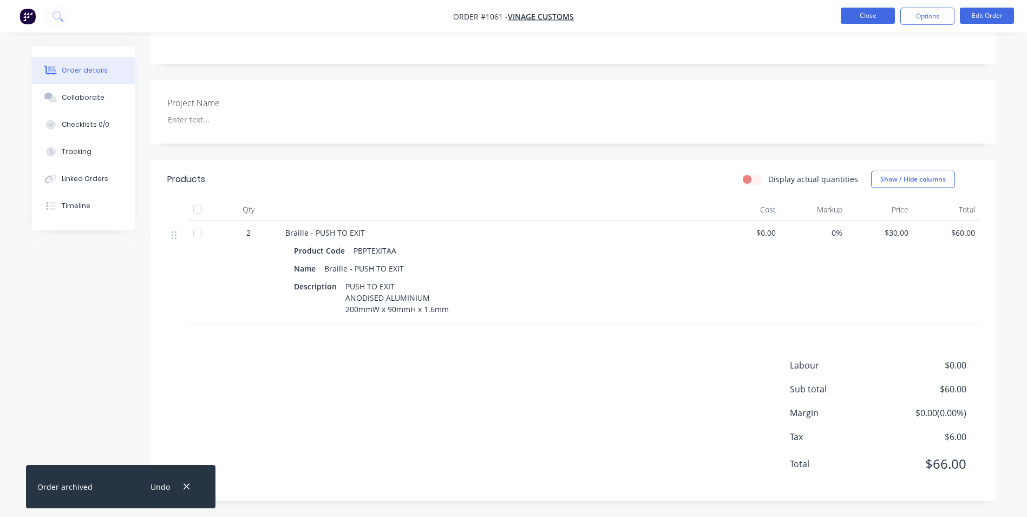
click at [863, 14] on button "Close" at bounding box center [868, 16] width 54 height 16
